Goal: Information Seeking & Learning: Learn about a topic

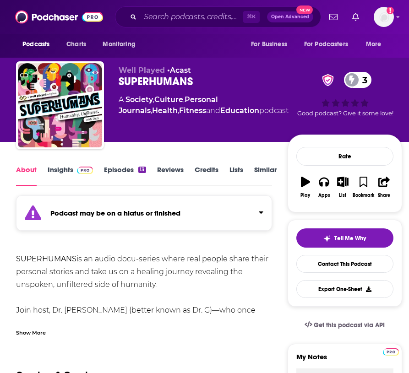
click at [70, 170] on link "Insights" at bounding box center [70, 175] width 45 height 21
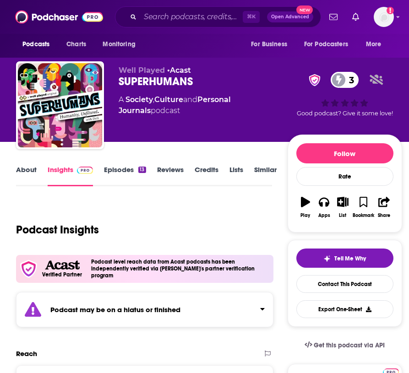
click at [108, 173] on link "Episodes 13" at bounding box center [125, 175] width 42 height 21
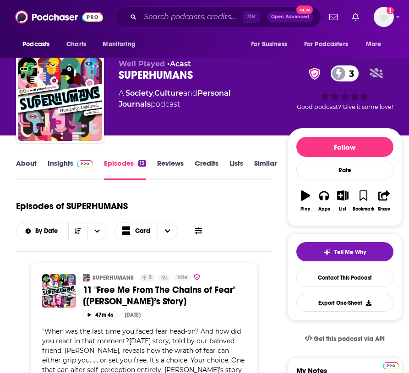
scroll to position [6, 0]
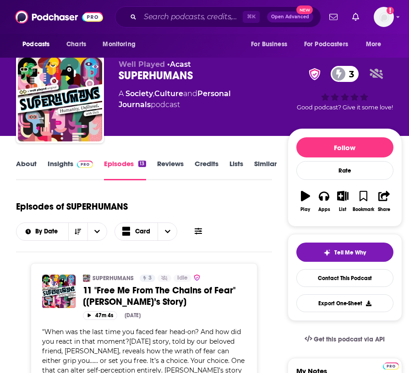
click at [36, 162] on link "About" at bounding box center [26, 169] width 21 height 21
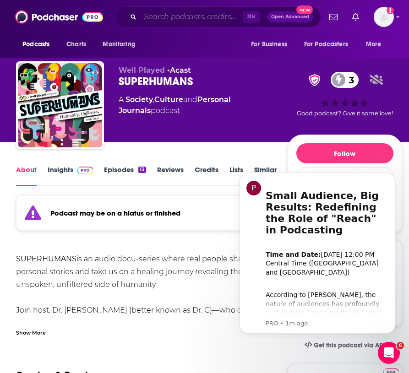
click at [202, 16] on input "Search podcasts, credits, & more..." at bounding box center [191, 17] width 103 height 15
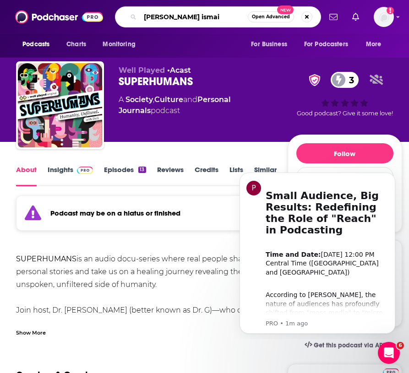
type input "[PERSON_NAME]"
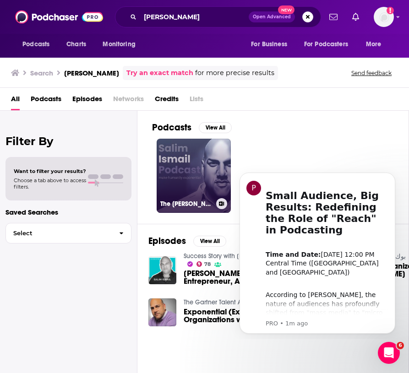
click at [198, 161] on link "The [PERSON_NAME] Podcast" at bounding box center [194, 176] width 74 height 74
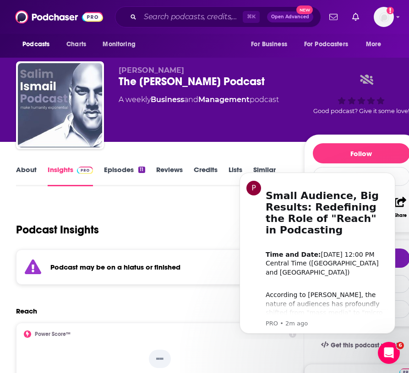
click at [109, 171] on link "Episodes 11" at bounding box center [124, 175] width 41 height 21
